Goal: Information Seeking & Learning: Learn about a topic

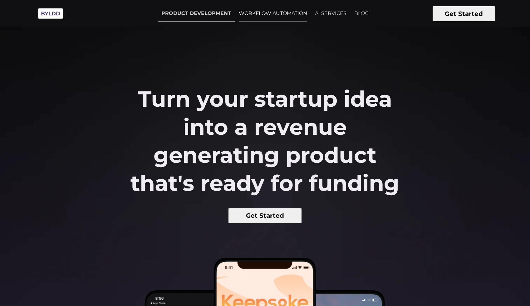
click at [258, 9] on link "WORKFLOW AUTOMATION" at bounding box center [273, 14] width 76 height 16
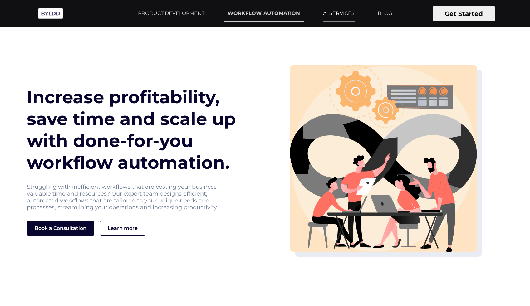
click at [347, 14] on link "AI SERVICES" at bounding box center [338, 14] width 39 height 16
